Goal: Book appointment/travel/reservation

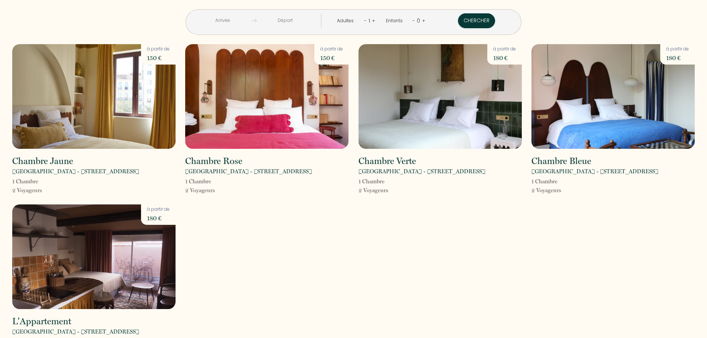
click at [250, 25] on input "text" at bounding box center [223, 20] width 57 height 14
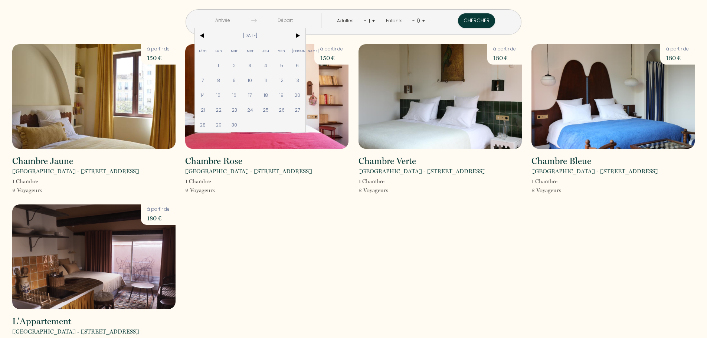
click at [290, 111] on span "26" at bounding box center [282, 109] width 16 height 15
type input "Ven [DATE]"
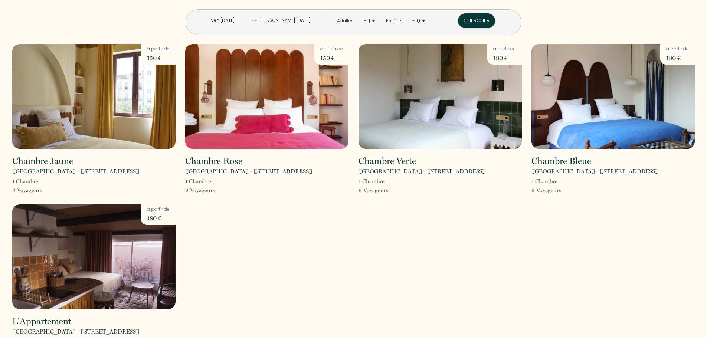
click at [305, 21] on input "[PERSON_NAME] [DATE]" at bounding box center [285, 20] width 57 height 14
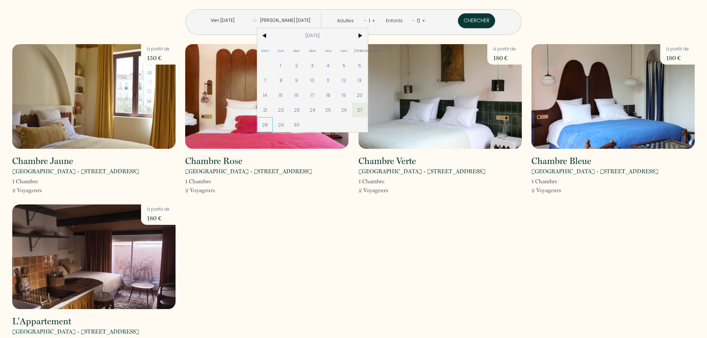
click at [273, 127] on span "28" at bounding box center [265, 124] width 16 height 15
type input "Dim [DATE]"
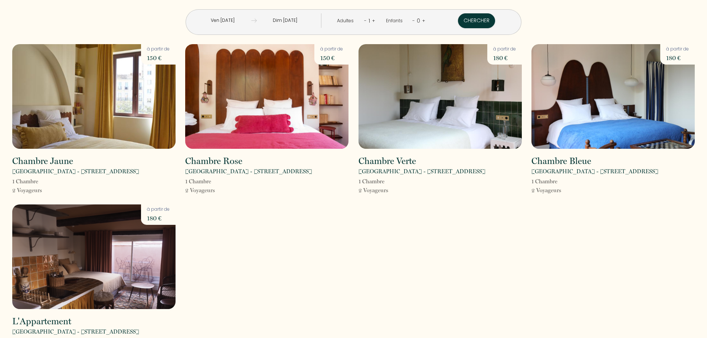
click at [372, 21] on link "+" at bounding box center [373, 20] width 3 height 7
click at [459, 21] on button "Chercher" at bounding box center [477, 20] width 37 height 15
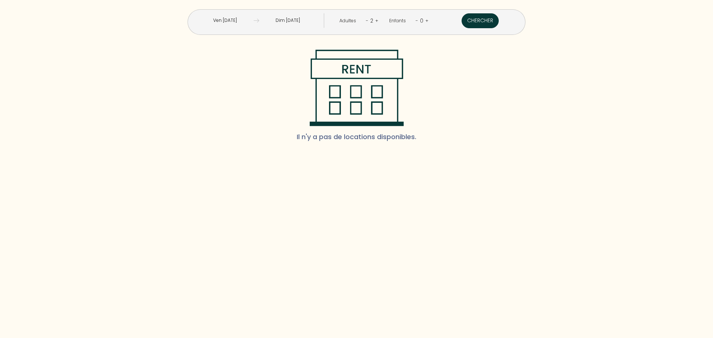
click at [462, 21] on button "Chercher" at bounding box center [480, 20] width 37 height 15
